Goal: Task Accomplishment & Management: Use online tool/utility

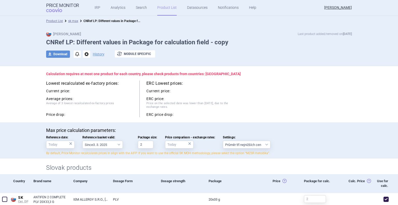
select select "[DATE]"
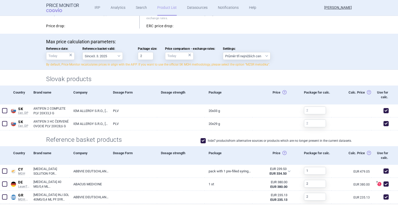
scroll to position [89, 0]
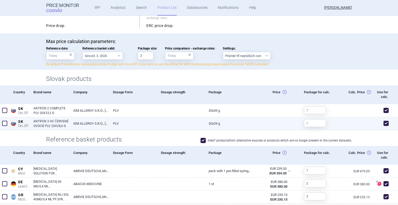
click at [3, 123] on span at bounding box center [4, 123] width 5 height 5
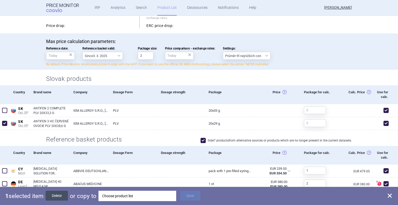
click at [50, 193] on button "Delete" at bounding box center [57, 196] width 22 height 10
checkbox input "false"
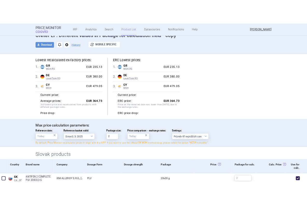
scroll to position [0, 0]
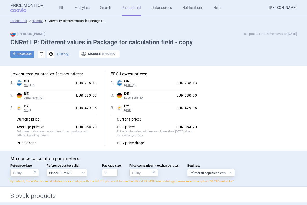
click at [130, 2] on link "Product List" at bounding box center [131, 8] width 19 height 16
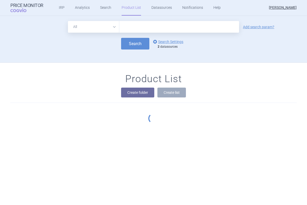
scroll to position [47, 0]
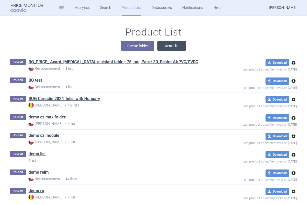
click at [168, 49] on button "Create list" at bounding box center [171, 46] width 29 height 10
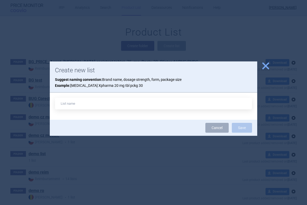
click at [263, 65] on span "close" at bounding box center [265, 65] width 9 height 9
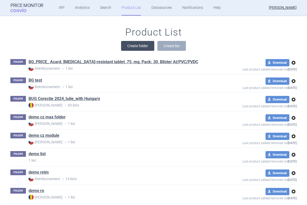
click at [142, 43] on button "Create folder" at bounding box center [137, 46] width 33 height 10
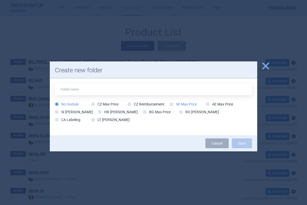
click at [192, 104] on label "SK Max Price" at bounding box center [183, 104] width 27 height 5
click at [175, 104] on input "SK Max Price" at bounding box center [172, 104] width 5 height 5
radio input "true"
click at [265, 62] on span "close" at bounding box center [265, 65] width 9 height 9
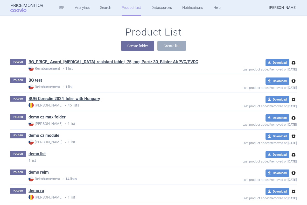
drag, startPoint x: 261, startPoint y: 37, endPoint x: 93, endPoint y: 35, distance: 167.3
click at [93, 35] on div "Product List Create folder Create list" at bounding box center [153, 41] width 307 height 30
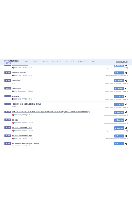
scroll to position [150, 0]
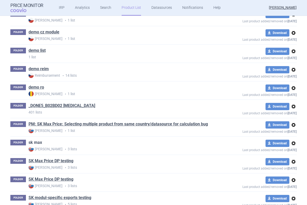
click at [37, 143] on link "sk max" at bounding box center [35, 143] width 13 height 6
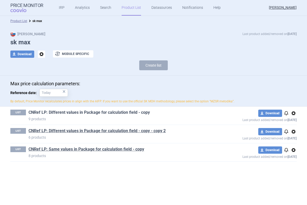
click at [72, 114] on link "CNRef LP: Different values in Package for calculation field - copy" at bounding box center [89, 113] width 121 height 6
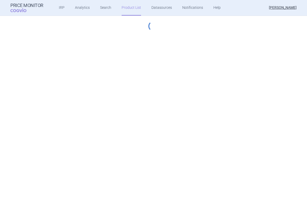
select select "[DATE]"
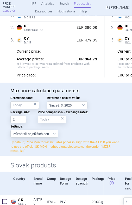
scroll to position [110, 0]
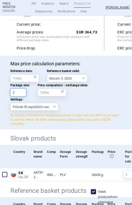
click at [18, 93] on input "2" at bounding box center [18, 93] width 16 height 8
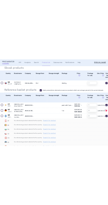
scroll to position [177, 0]
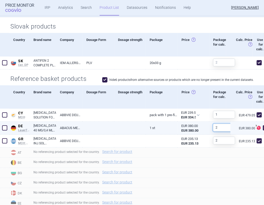
click at [226, 125] on input "2" at bounding box center [224, 128] width 22 height 8
type input "š"
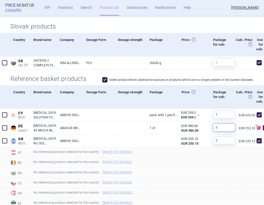
type input "3"
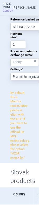
scroll to position [327, 0]
